Goal: Task Accomplishment & Management: Use online tool/utility

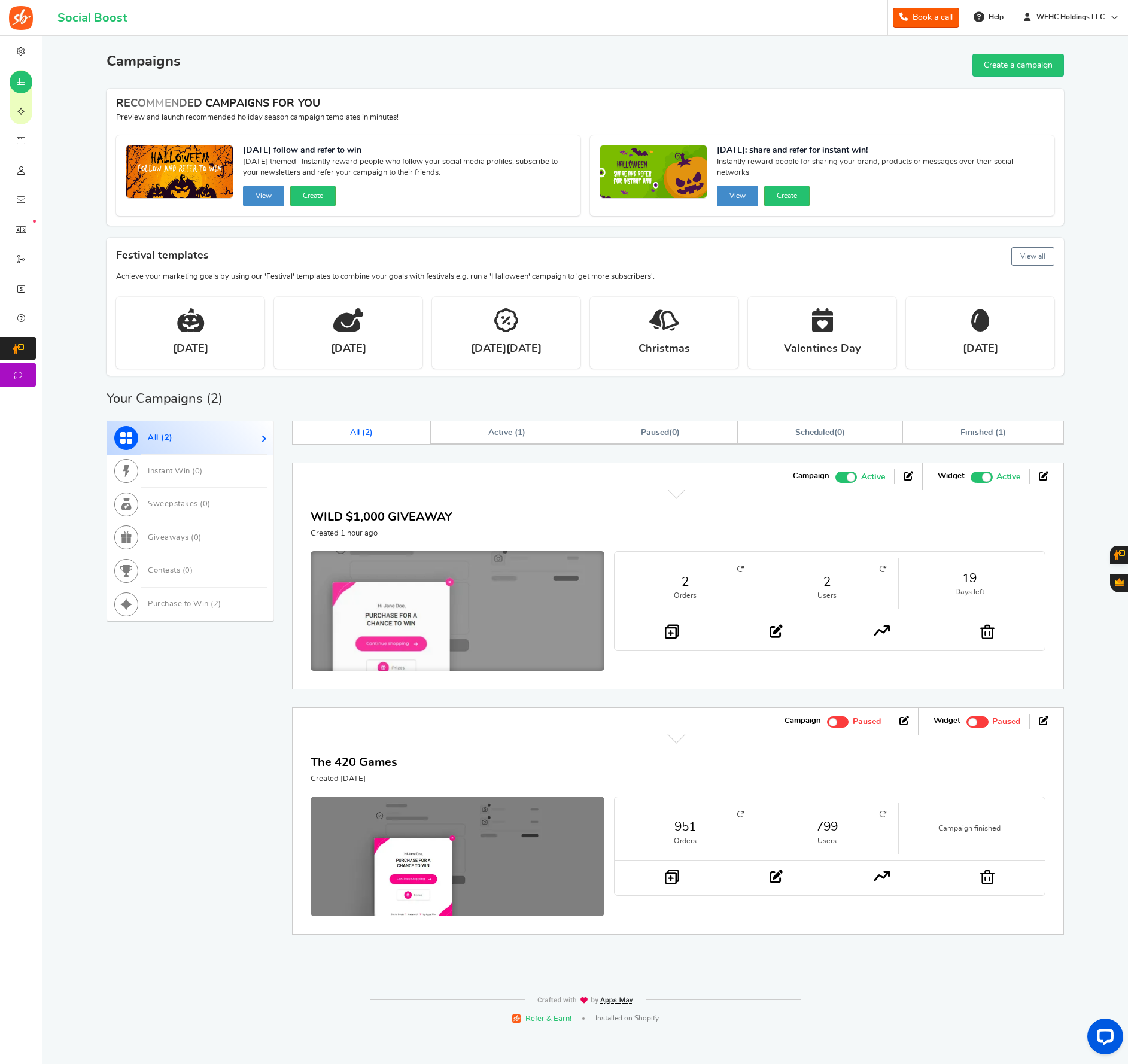
click at [481, 583] on img at bounding box center [457, 614] width 441 height 188
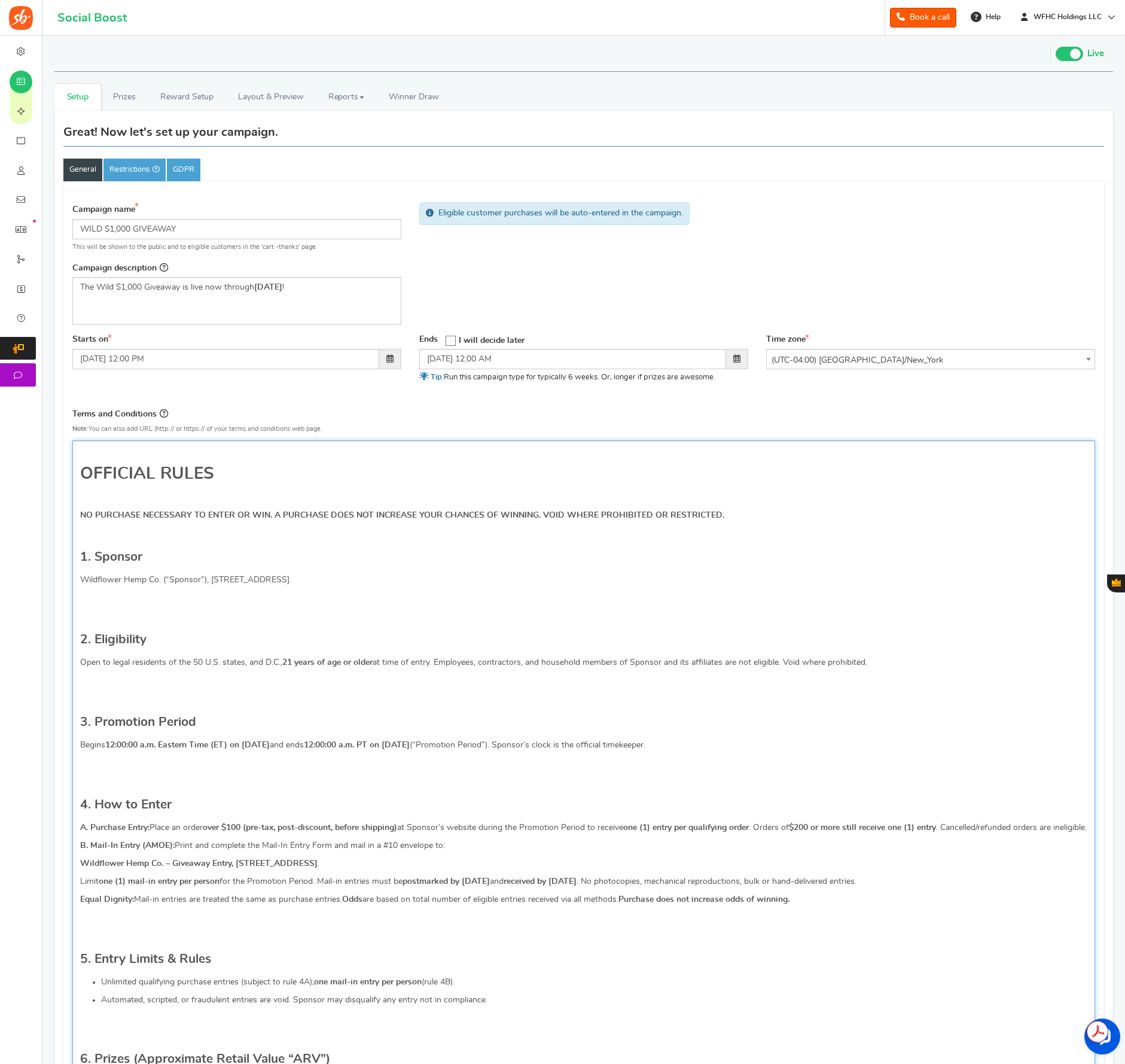
click at [735, 512] on p "NO PURCHASE NECESSARY TO ENTER OR WIN. A PURCHASE DOES NOT INCREASE YOUR CHANCE…" at bounding box center [584, 515] width 1007 height 12
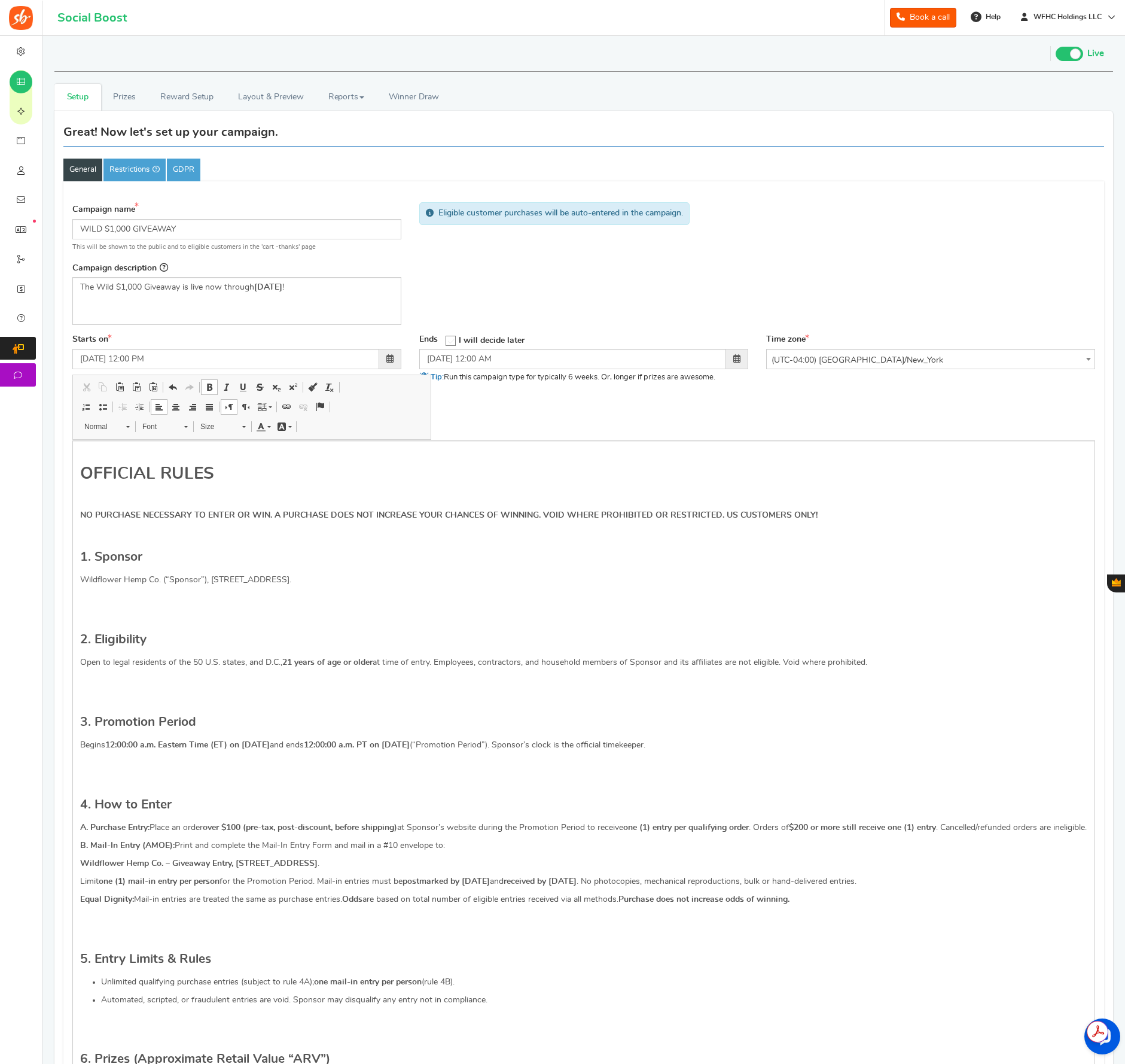
click at [870, 142] on div "Great! Now let's set up your campaign." at bounding box center [584, 133] width 1041 height 27
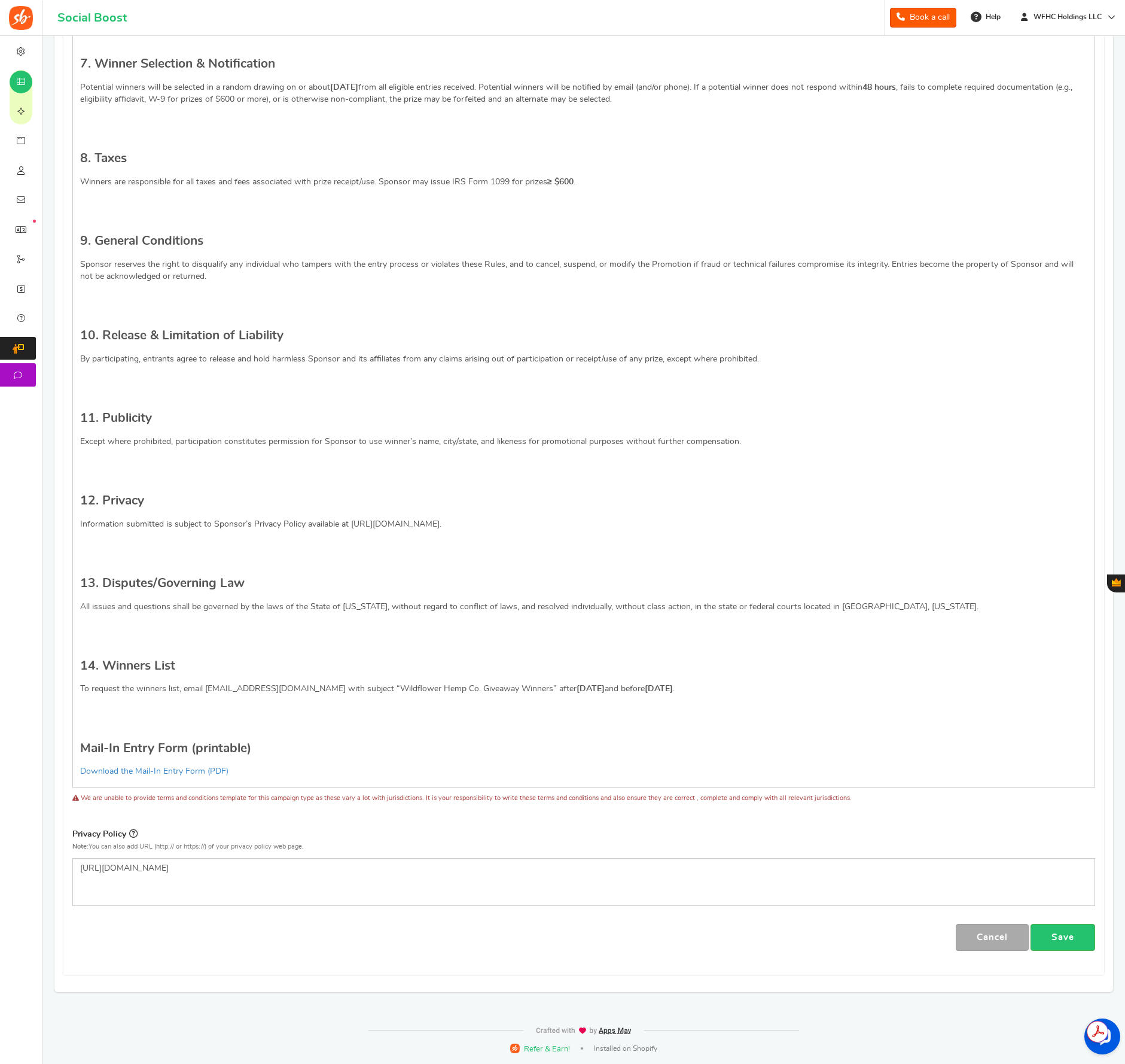
click at [1067, 937] on link "Save" at bounding box center [1062, 937] width 64 height 27
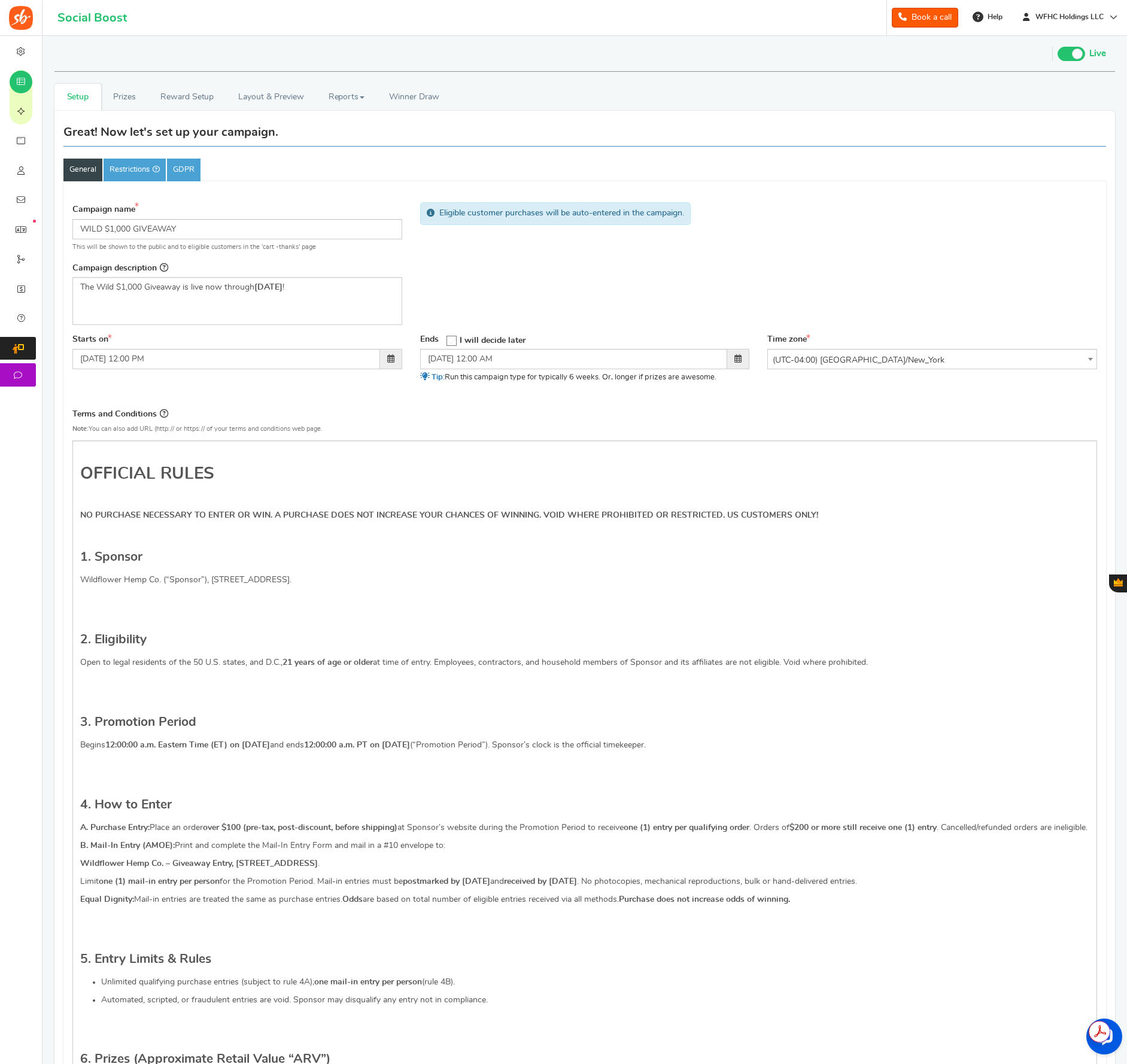
click at [0, 0] on span "Campaigns" at bounding box center [0, 0] width 0 height 0
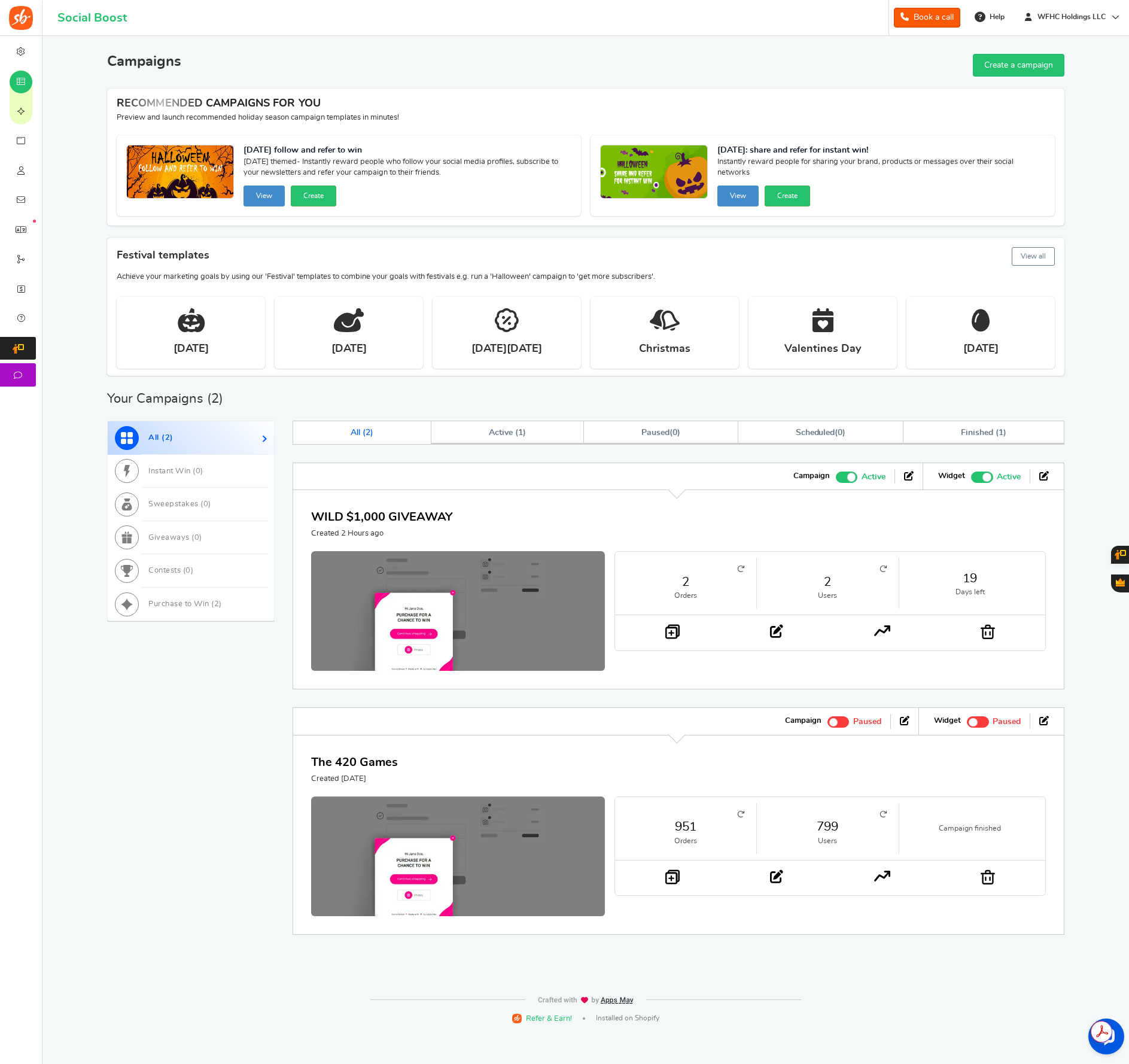
click at [740, 564] on li "2 Orders" at bounding box center [686, 583] width 142 height 51
click at [745, 571] on li "2 Orders" at bounding box center [686, 583] width 142 height 51
click at [742, 569] on icon at bounding box center [741, 569] width 7 height 7
